Goal: Task Accomplishment & Management: Manage account settings

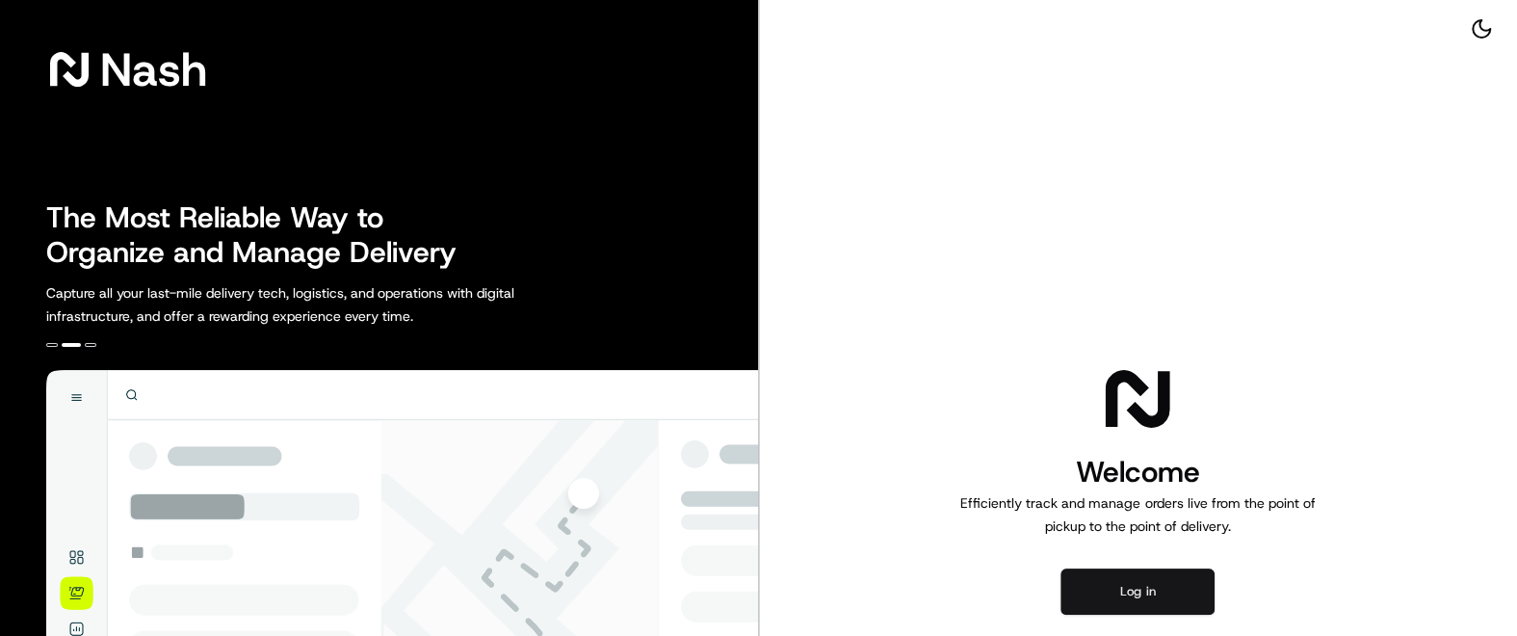
click at [1162, 593] on button "Log in" at bounding box center [1137, 591] width 154 height 46
